Goal: Information Seeking & Learning: Learn about a topic

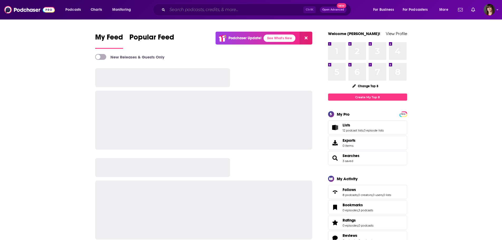
click at [194, 10] on input "Search podcasts, credits, & more..." at bounding box center [235, 10] width 136 height 8
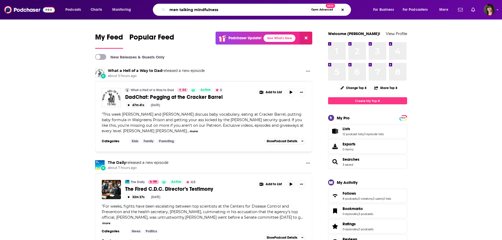
type input "men talking mindfulness"
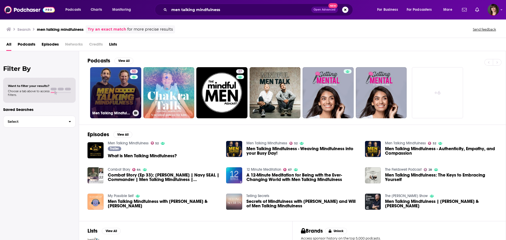
click at [119, 92] on link "52 Men Talking Mindfulness" at bounding box center [115, 92] width 51 height 51
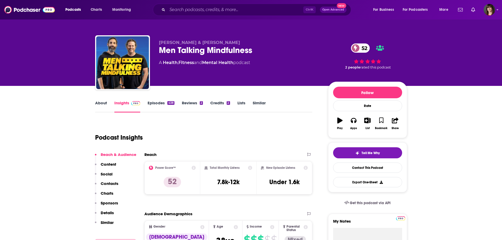
click at [157, 102] on link "Episodes 438" at bounding box center [160, 106] width 27 height 12
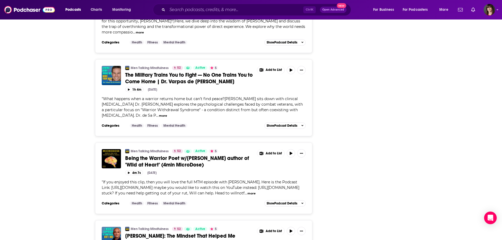
scroll to position [1916, 0]
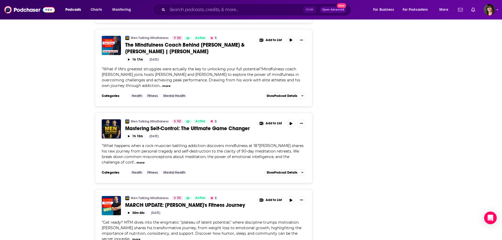
scroll to position [3904, 0]
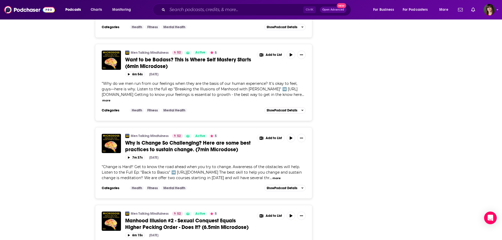
scroll to position [5883, 0]
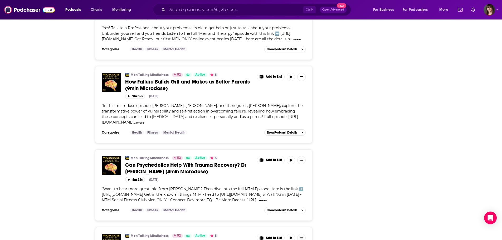
scroll to position [7855, 0]
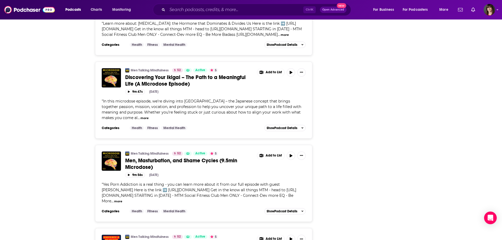
scroll to position [8198, 0]
